Goal: Task Accomplishment & Management: Manage account settings

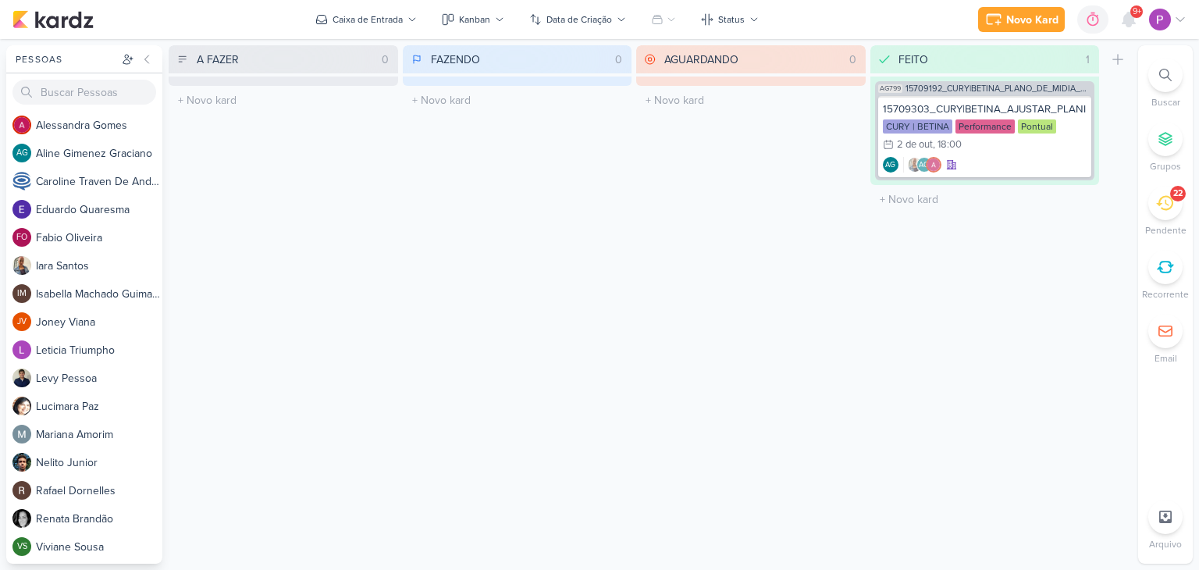
click at [1165, 210] on icon at bounding box center [1165, 202] width 17 height 17
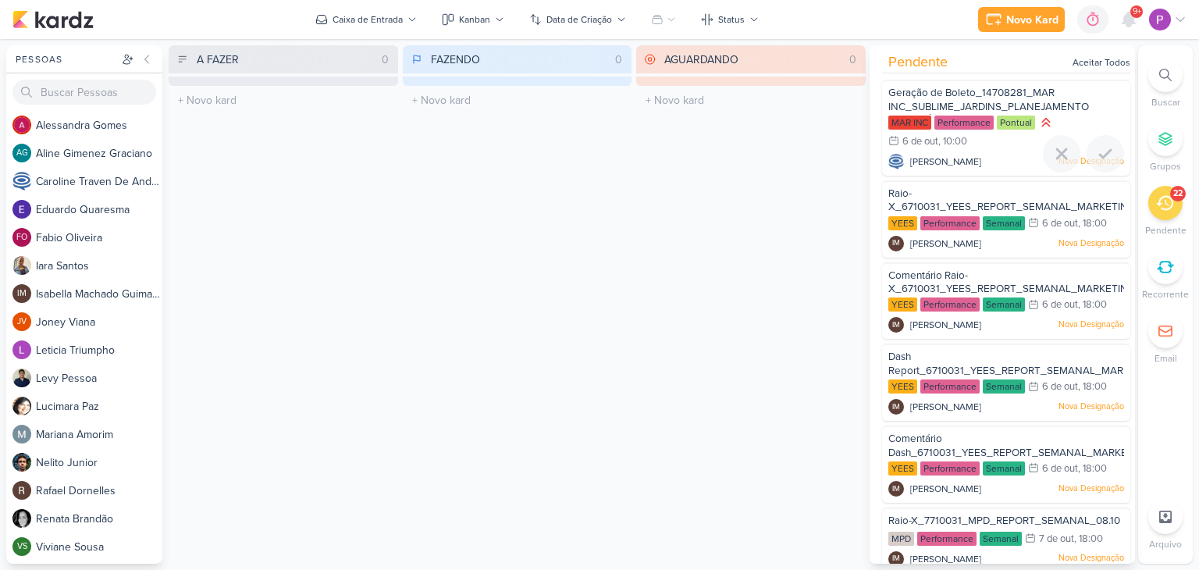
click at [995, 98] on span "Geração de Boleto_14708281_MAR INC_SUBLIME_JARDINS_PLANEJAMENTO ESTRATÉGICO" at bounding box center [989, 107] width 201 height 40
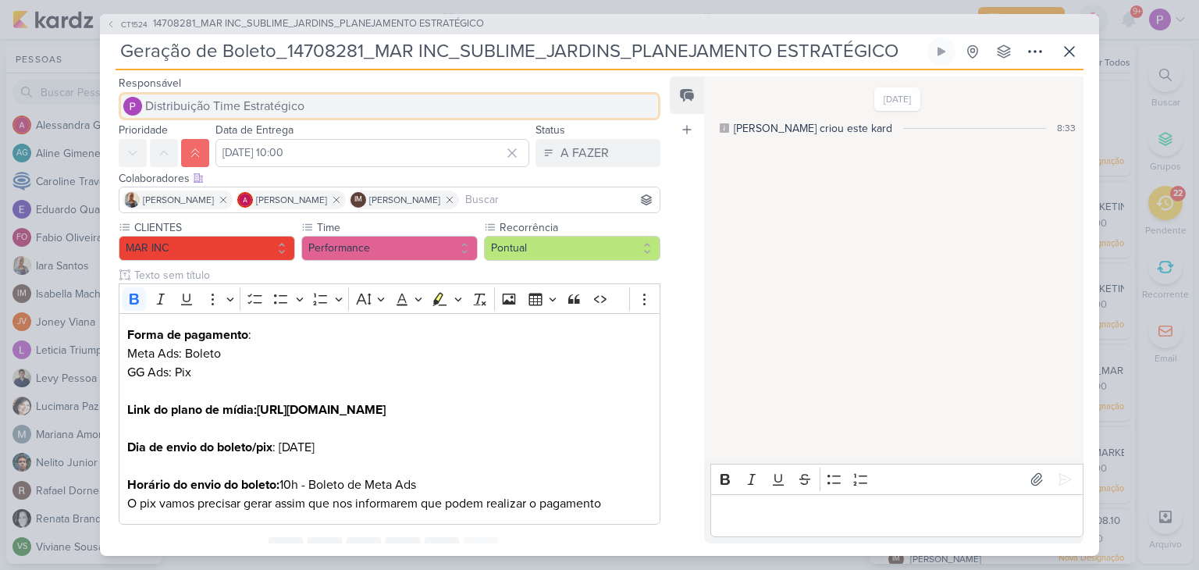
click at [237, 102] on span "Distribuição Time Estratégico" at bounding box center [224, 106] width 159 height 19
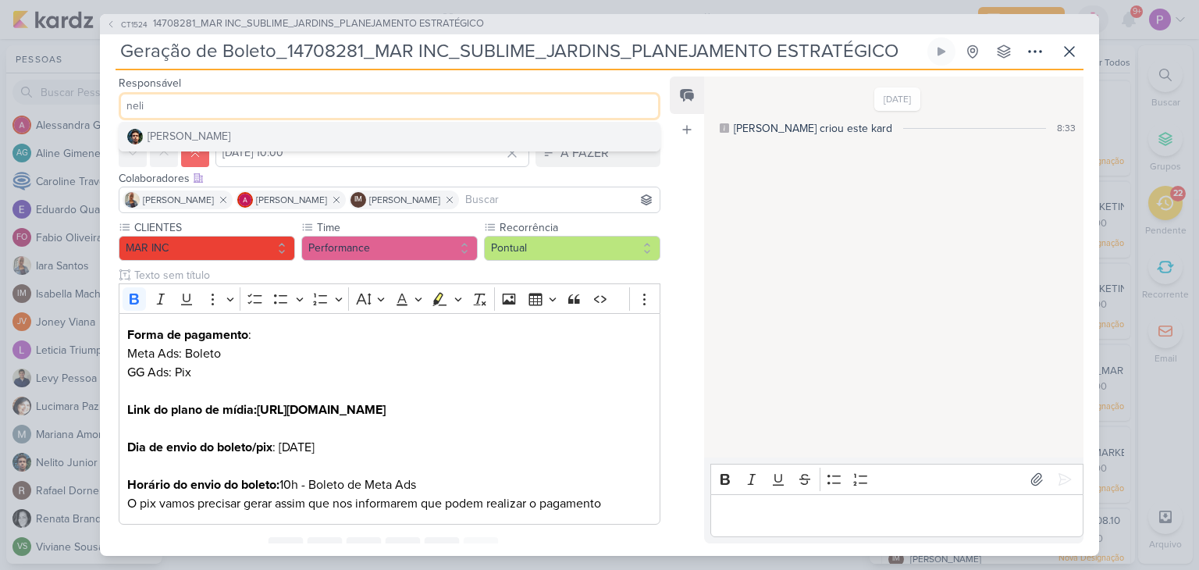
type input "neli"
click at [231, 134] on button "[PERSON_NAME]" at bounding box center [389, 137] width 540 height 28
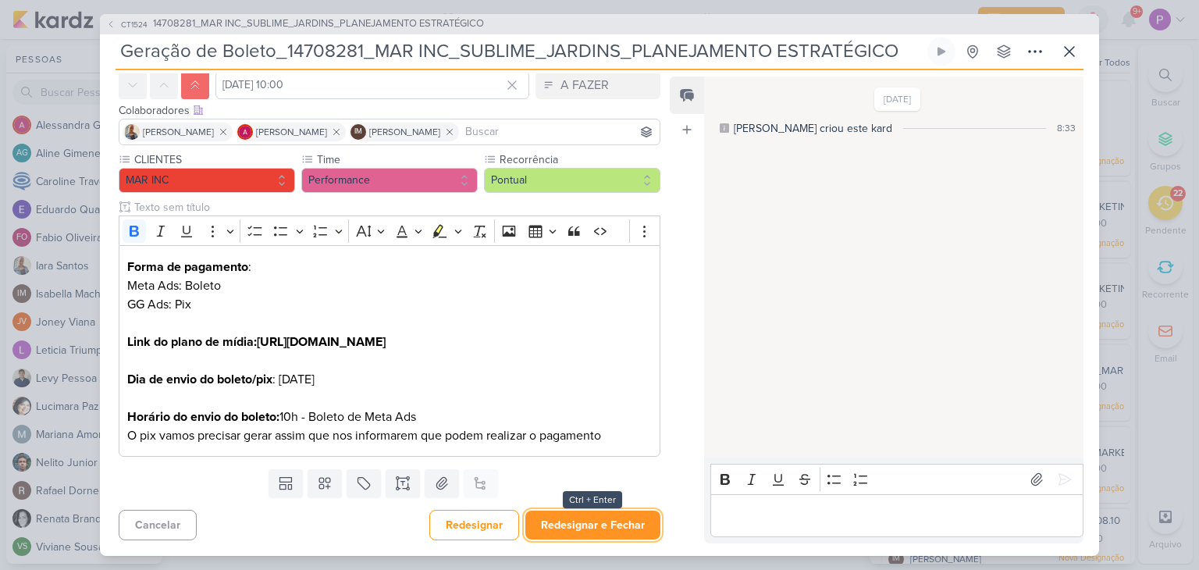
click at [570, 530] on button "Redesignar e Fechar" at bounding box center [593, 525] width 135 height 29
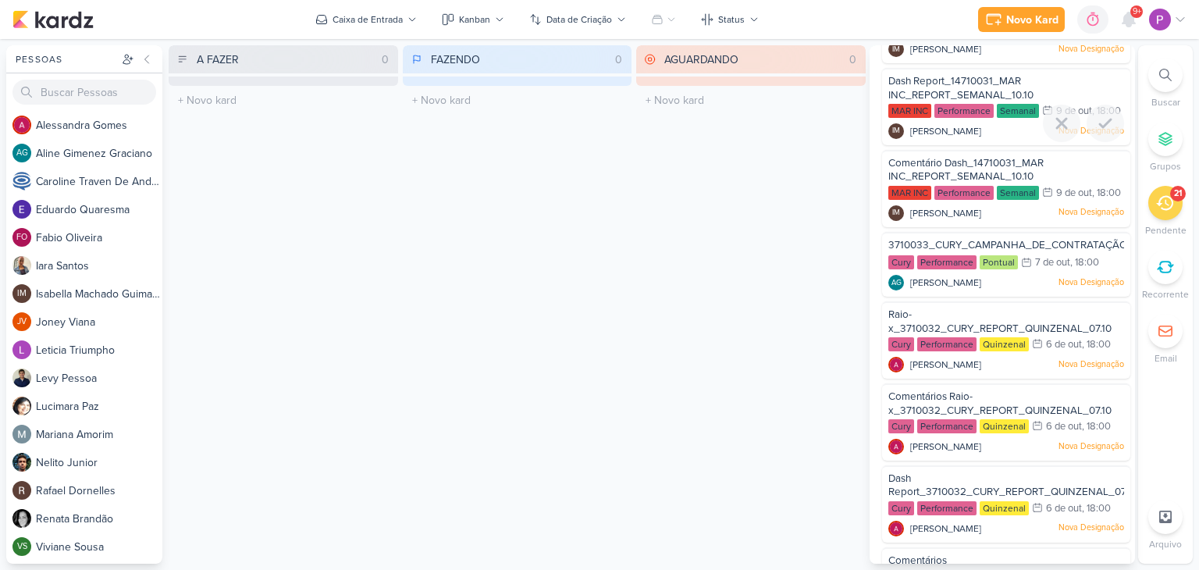
scroll to position [1249, 0]
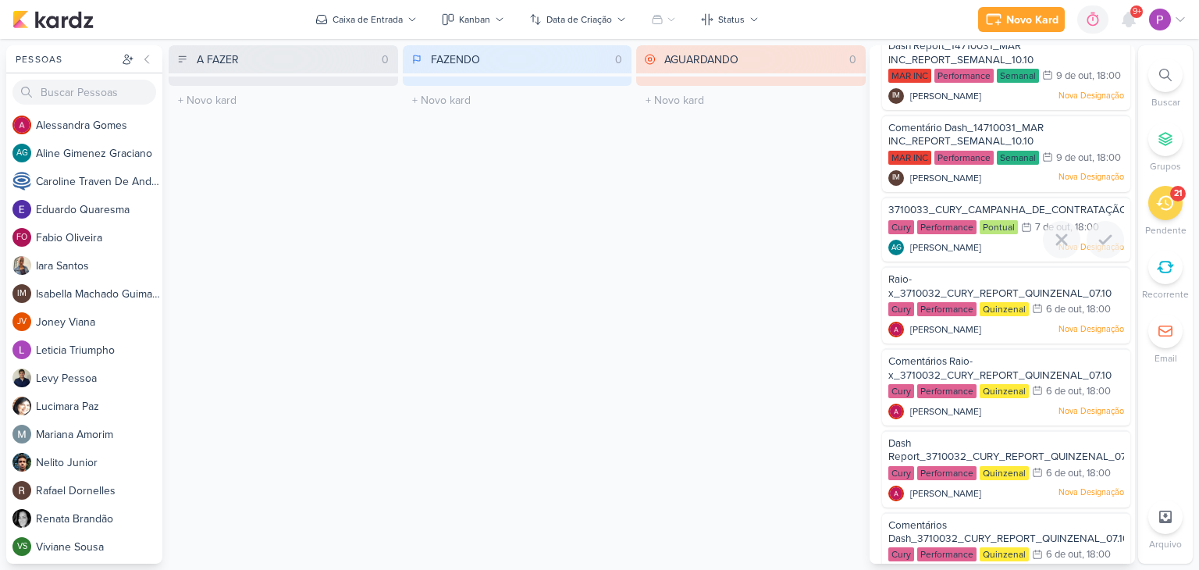
click at [942, 255] on span "[PERSON_NAME]" at bounding box center [946, 248] width 71 height 14
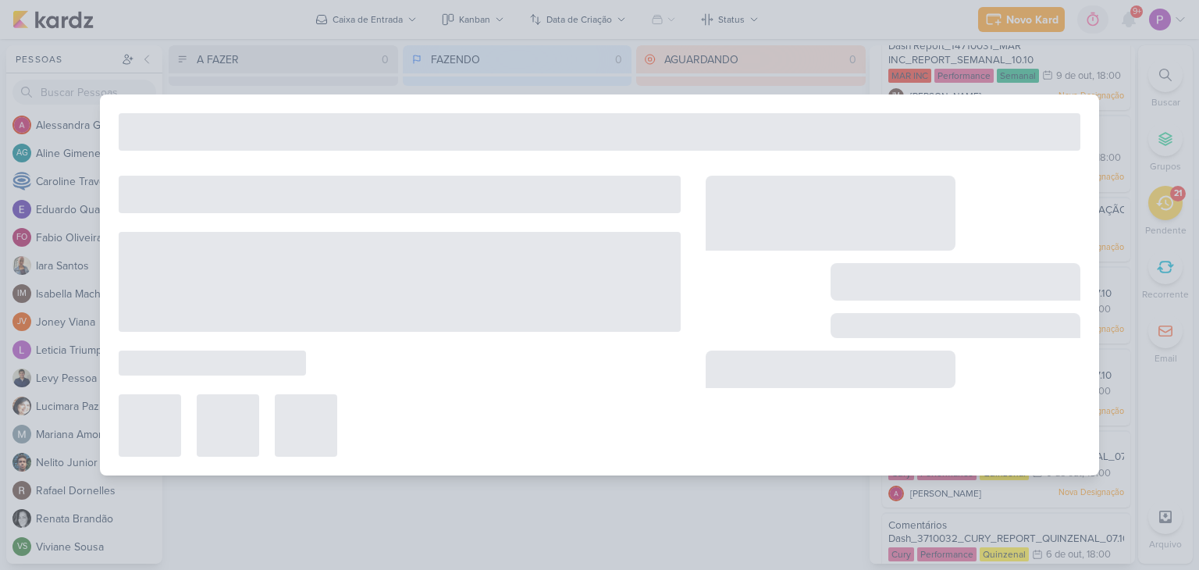
type input "3710033_CURY_CAMPANHA_DE_CONTRATAÇÃO_RJ_V4"
type input "[DATE] 18:00"
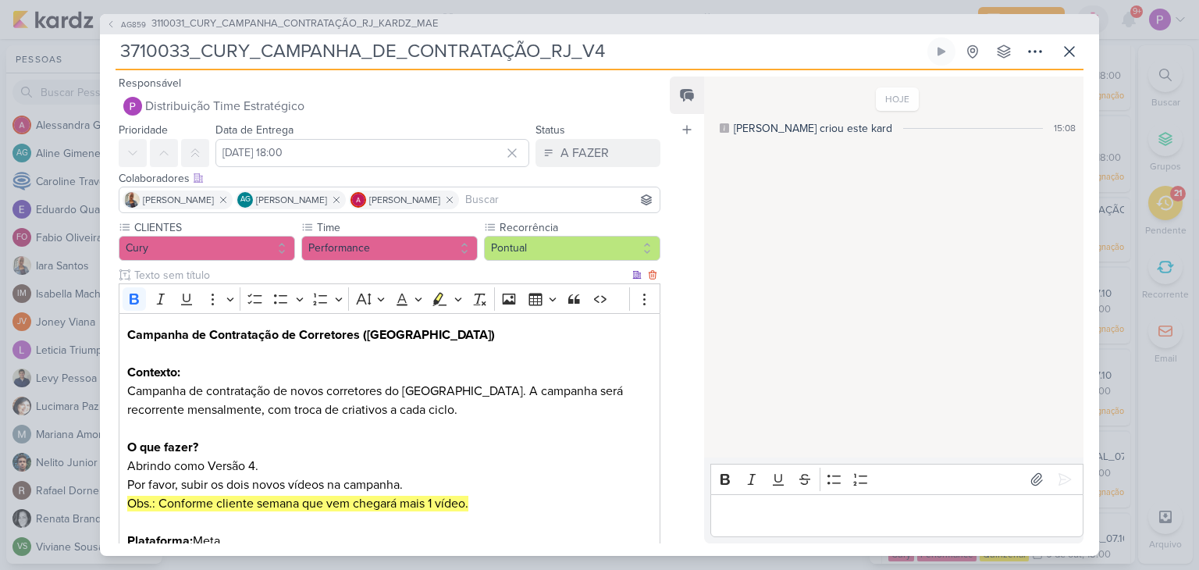
scroll to position [78, 0]
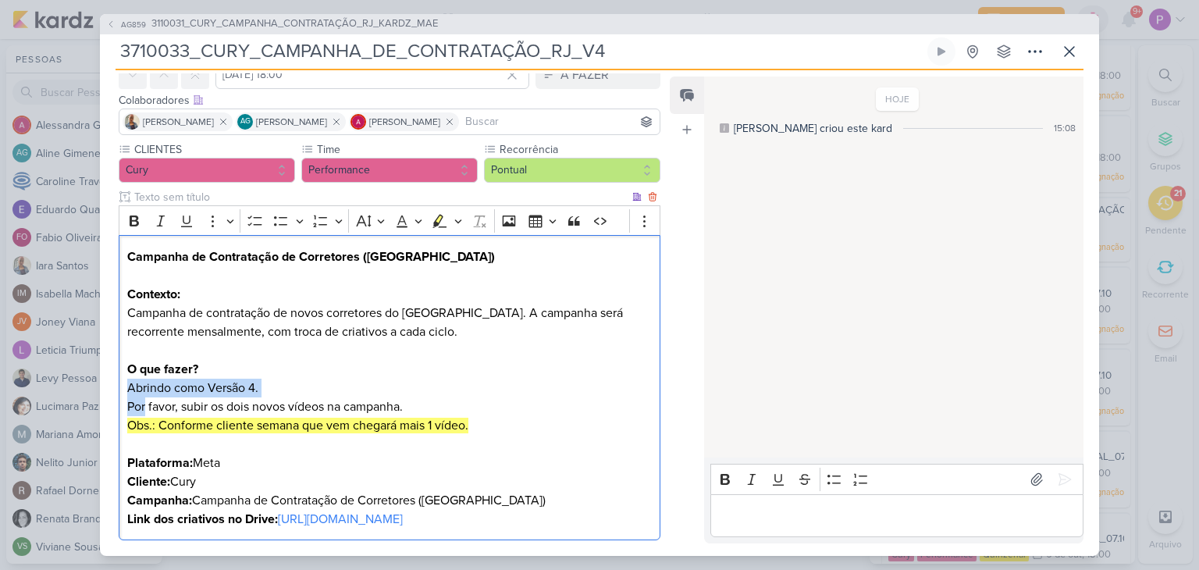
drag, startPoint x: 144, startPoint y: 410, endPoint x: 442, endPoint y: 385, distance: 299.3
click at [442, 385] on p "Abrindo como Versão 4. Por favor, subir os dois novos vídeos na campanha." at bounding box center [389, 397] width 525 height 37
drag, startPoint x: 217, startPoint y: 404, endPoint x: 388, endPoint y: 398, distance: 171.1
click at [388, 398] on p "Abrindo como Versão 4. Por favor, subir os dois novos vídeos na campanha." at bounding box center [389, 397] width 525 height 37
click at [212, 422] on mark "Obs.: Conforme cliente semana que vem chegará mais 1 vídeo." at bounding box center [297, 426] width 341 height 16
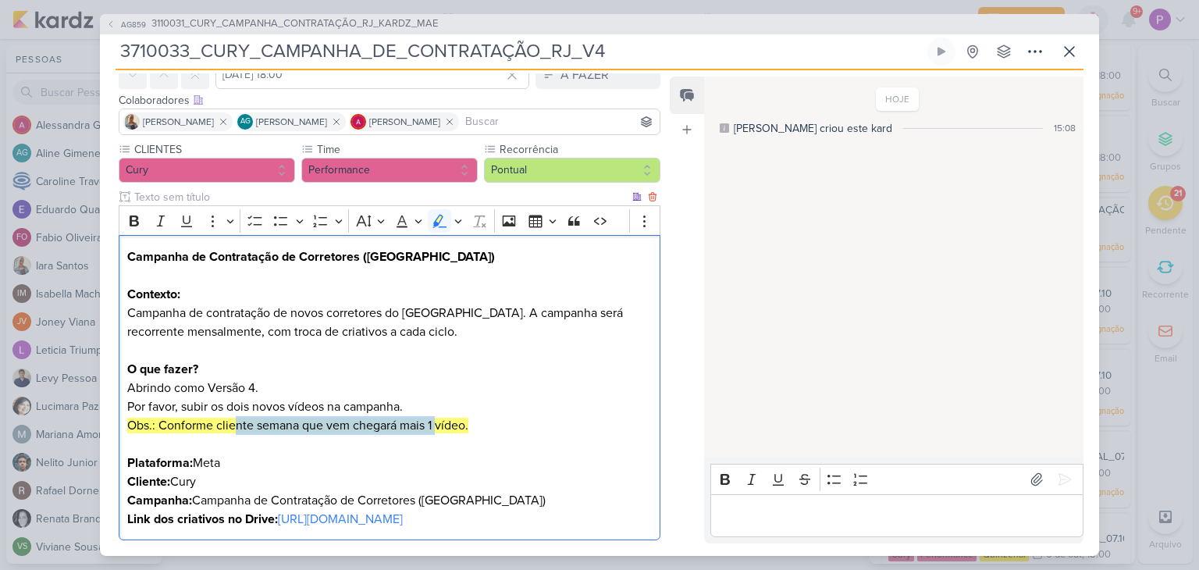
drag, startPoint x: 250, startPoint y: 420, endPoint x: 435, endPoint y: 415, distance: 185.1
click at [435, 416] on p "Obs.: Conforme cliente semana que vem chegará mais 1 vídeo. Plataforma: Meta Cl…" at bounding box center [389, 463] width 525 height 94
click at [335, 433] on p "Obs.: Conforme cliente semana que vem chegará mais 1 vídeo. Plataforma: Meta Cl…" at bounding box center [389, 463] width 525 height 94
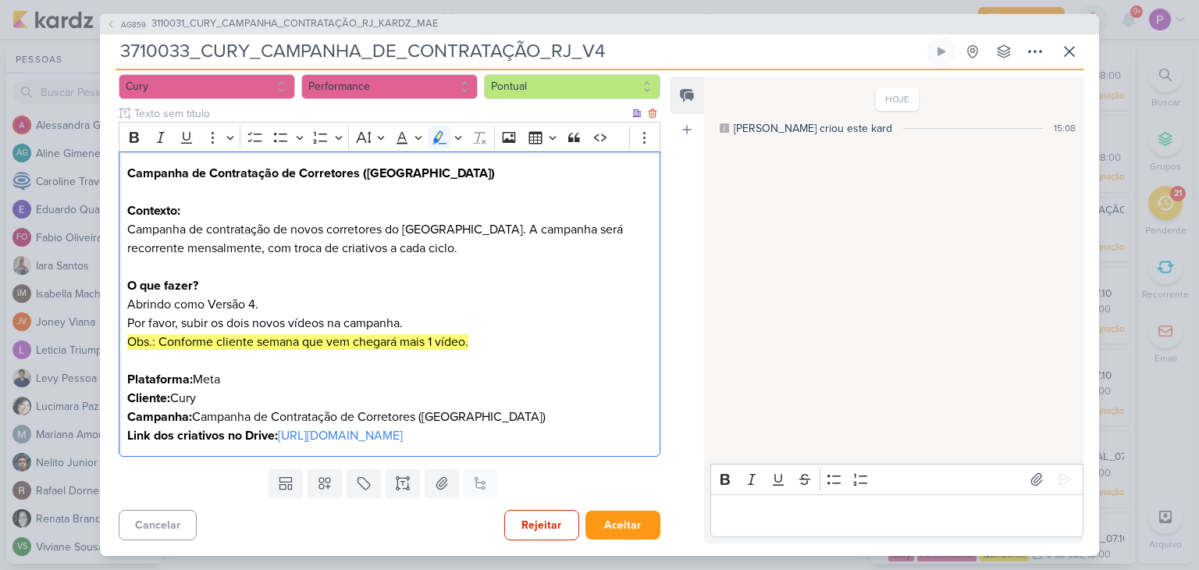
scroll to position [180, 0]
click at [330, 432] on link "[URL][DOMAIN_NAME]" at bounding box center [340, 436] width 125 height 16
click at [603, 433] on p "Link dos criativos no Drive: [URL][DOMAIN_NAME]" at bounding box center [389, 435] width 525 height 19
drag, startPoint x: 603, startPoint y: 434, endPoint x: 135, endPoint y: 434, distance: 467.8
click at [135, 434] on p "Link dos criativos no Drive: [URL][DOMAIN_NAME] ⁠⁠⁠⁠⁠⁠⁠" at bounding box center [389, 435] width 525 height 19
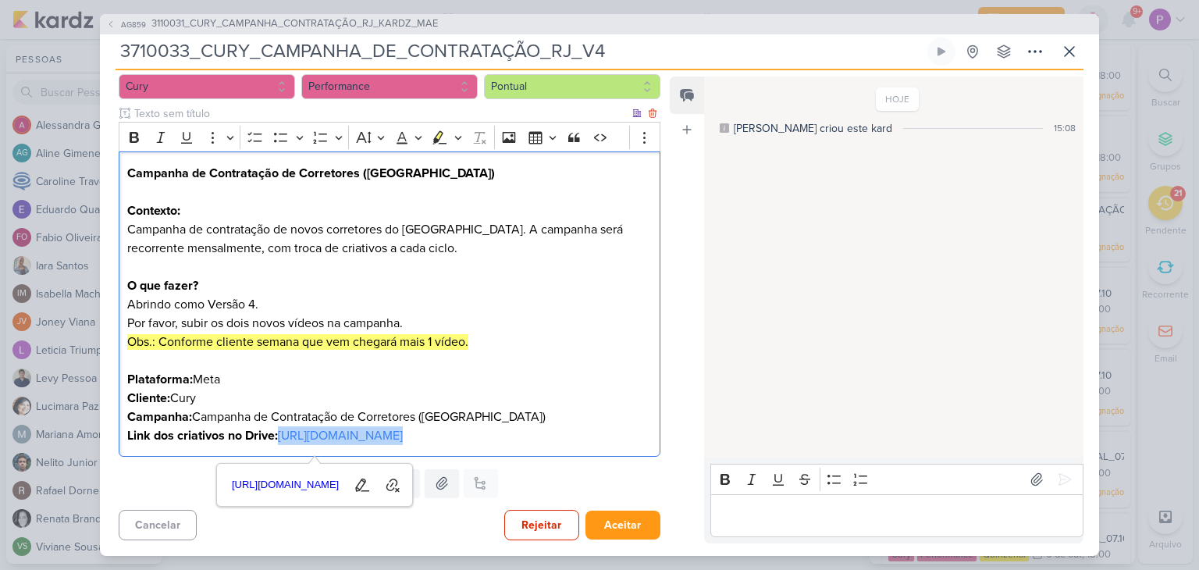
scroll to position [0, 0]
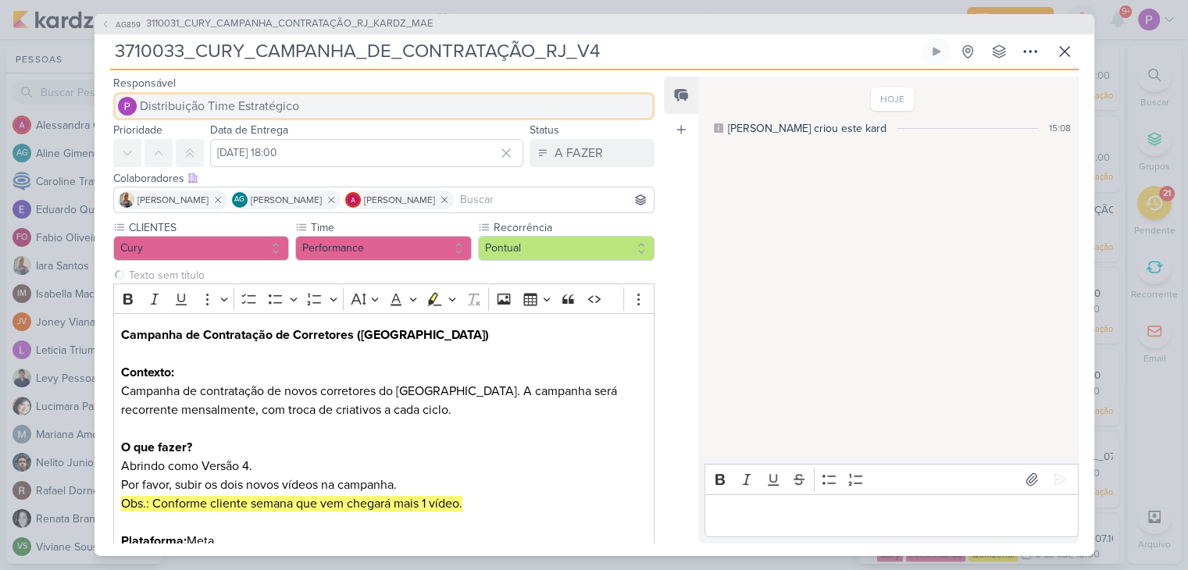
click at [284, 94] on button "Distribuição Time Estratégico" at bounding box center [384, 106] width 542 height 28
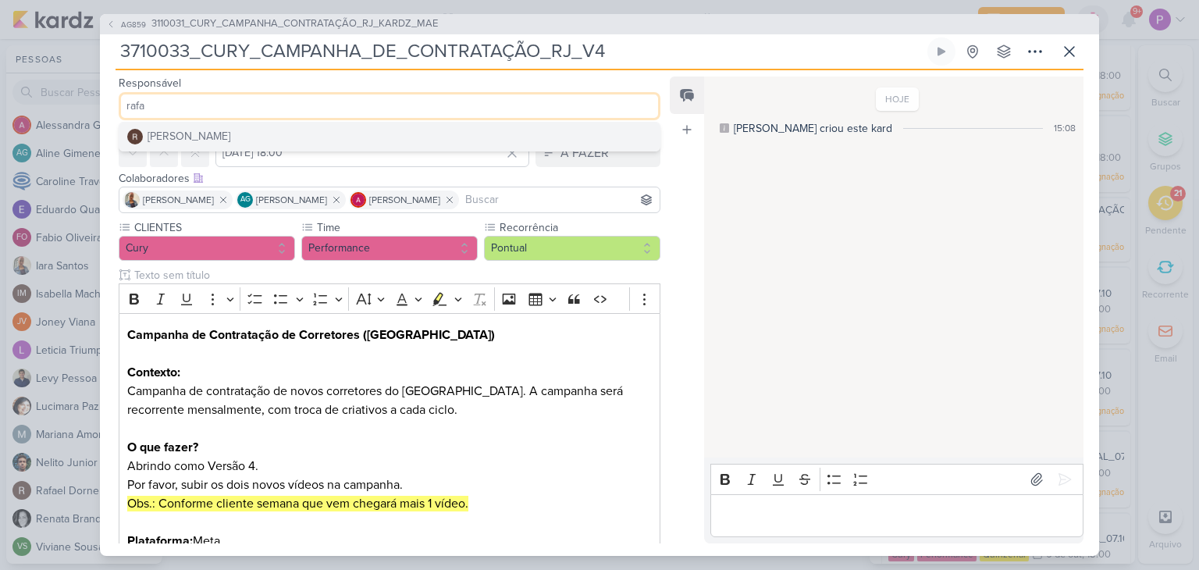
type input "rafa"
click at [235, 129] on button "[PERSON_NAME]" at bounding box center [389, 137] width 540 height 28
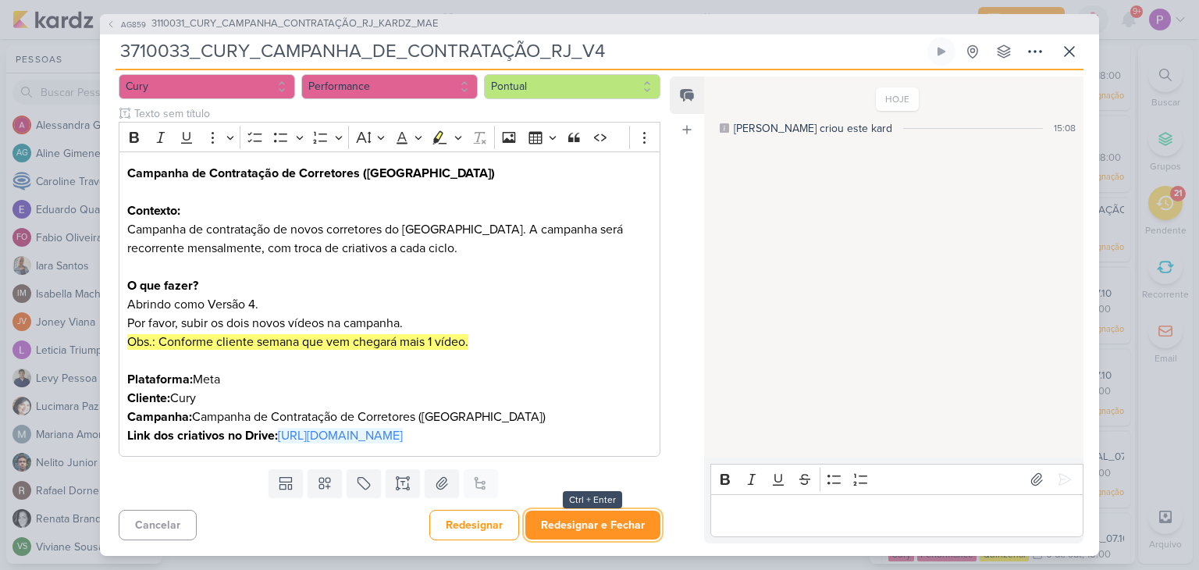
click at [566, 535] on button "Redesignar e Fechar" at bounding box center [593, 525] width 135 height 29
